Goal: Task Accomplishment & Management: Manage account settings

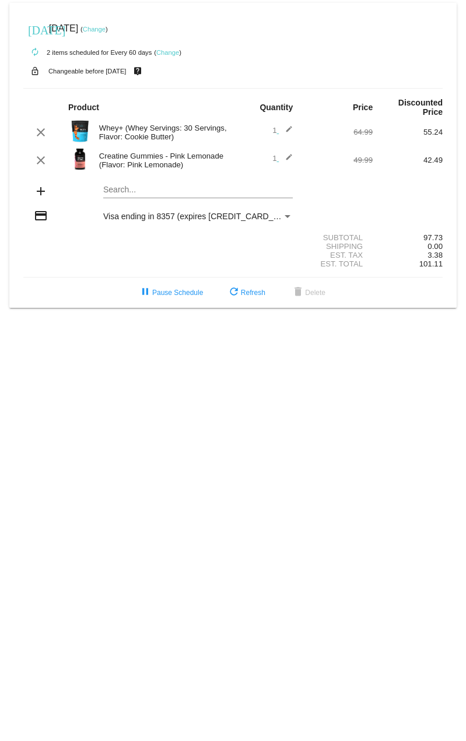
click at [122, 190] on mat-card "[DATE] [DATE] ( Change ) autorenew 2 items scheduled for Every 60 days ( Change…" at bounding box center [232, 155] width 447 height 305
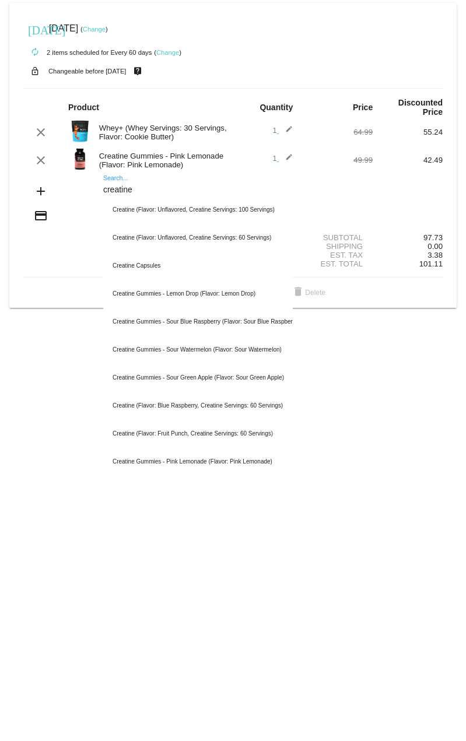
type input "creatine"
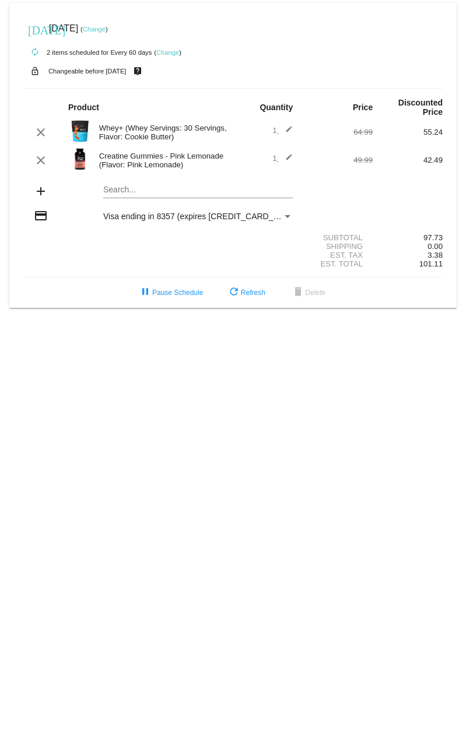
click at [122, 194] on mat-card "[DATE] [DATE] ( Change ) autorenew 2 items scheduled for Every 60 days ( Change…" at bounding box center [232, 155] width 447 height 305
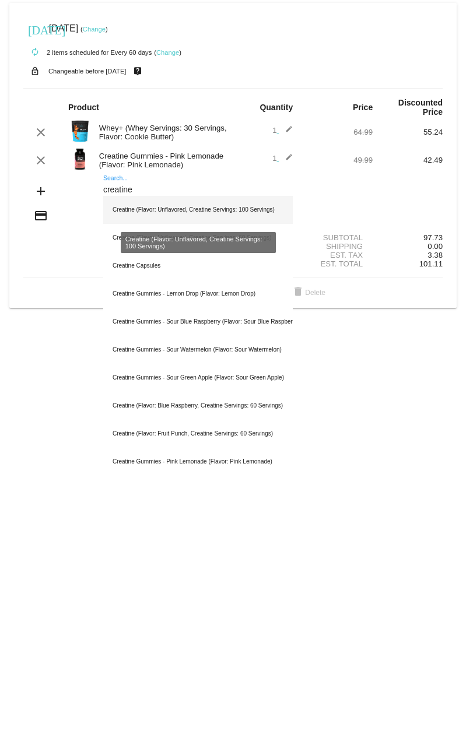
type input "creatine"
click at [170, 207] on div "Creatine (Flavor: Unflavored, Creatine Servings: 100 Servings)" at bounding box center [198, 210] width 190 height 28
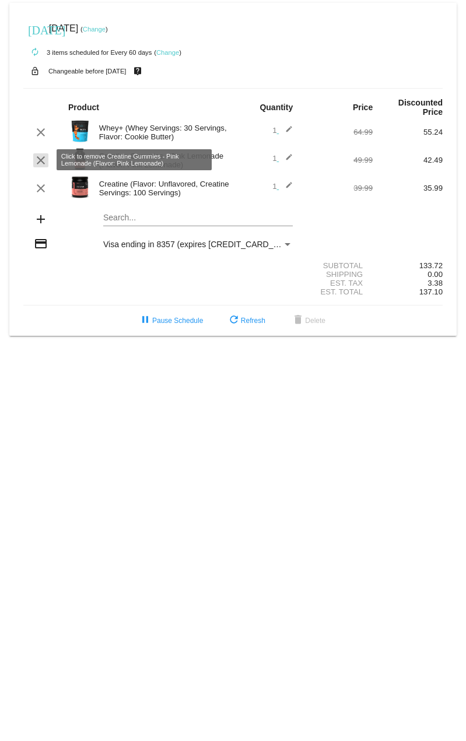
click at [36, 160] on mat-icon "clear" at bounding box center [41, 160] width 14 height 14
